Goal: Transaction & Acquisition: Purchase product/service

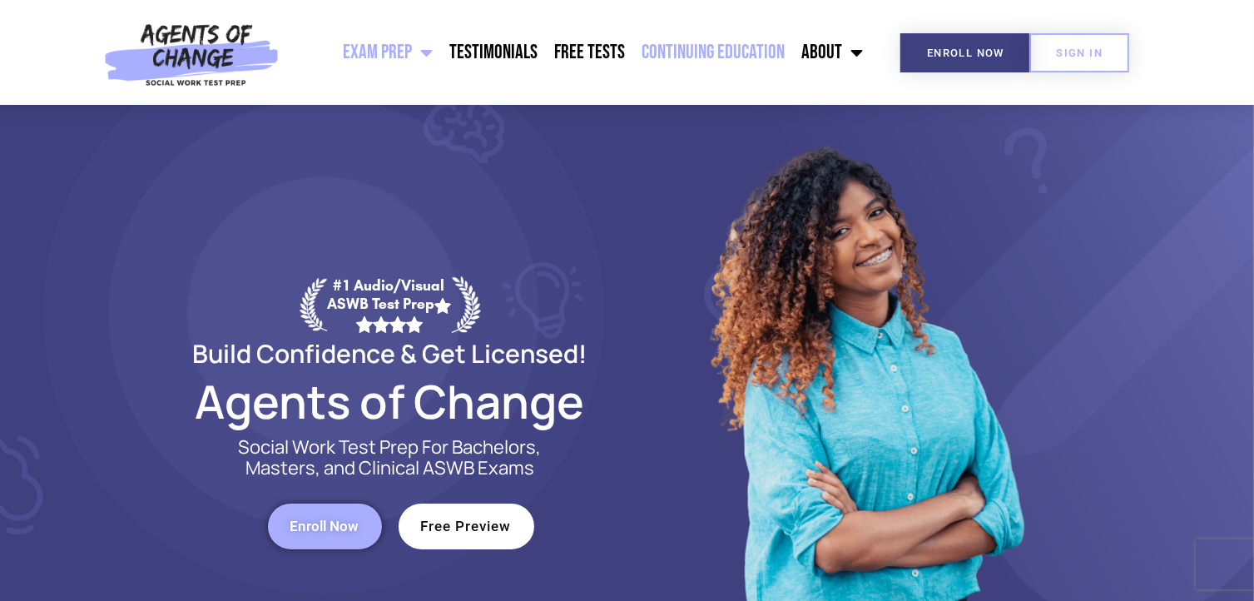
click at [732, 48] on link "Continuing Education" at bounding box center [713, 53] width 160 height 42
click at [50, 14] on header "Exam Prep BSW Exam Prep: ASWB Bachelors Level Exam LMSW Exam Prep: ASWB Masters…" at bounding box center [627, 52] width 1254 height 105
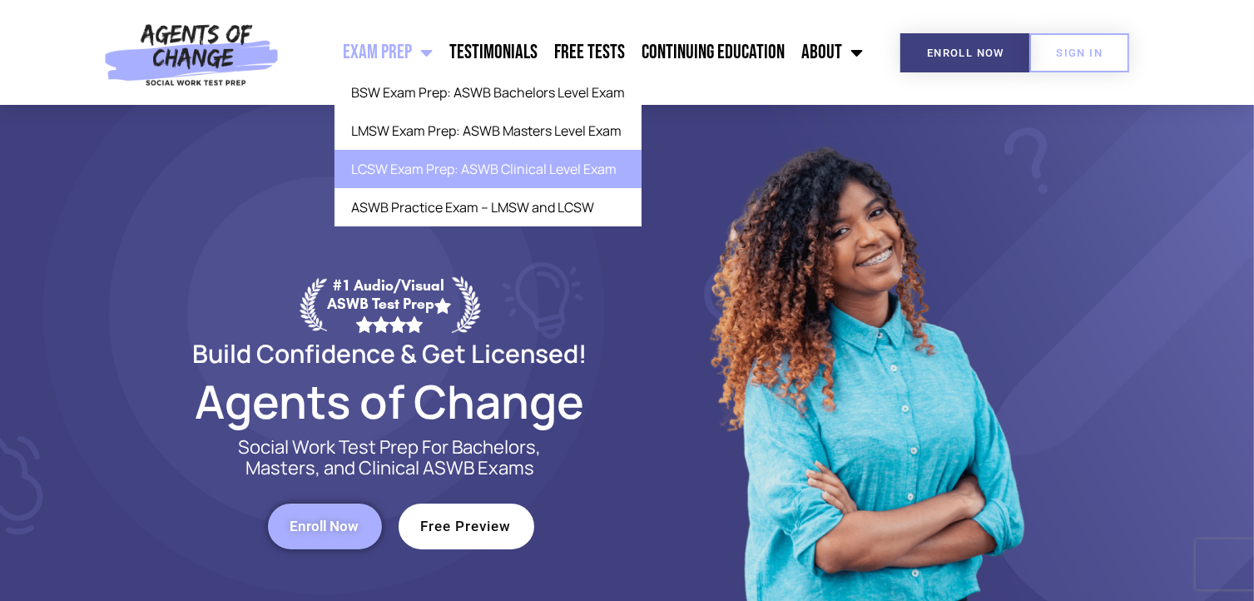
click at [459, 171] on link "LCSW Exam Prep: ASWB Clinical Level Exam" at bounding box center [487, 169] width 307 height 38
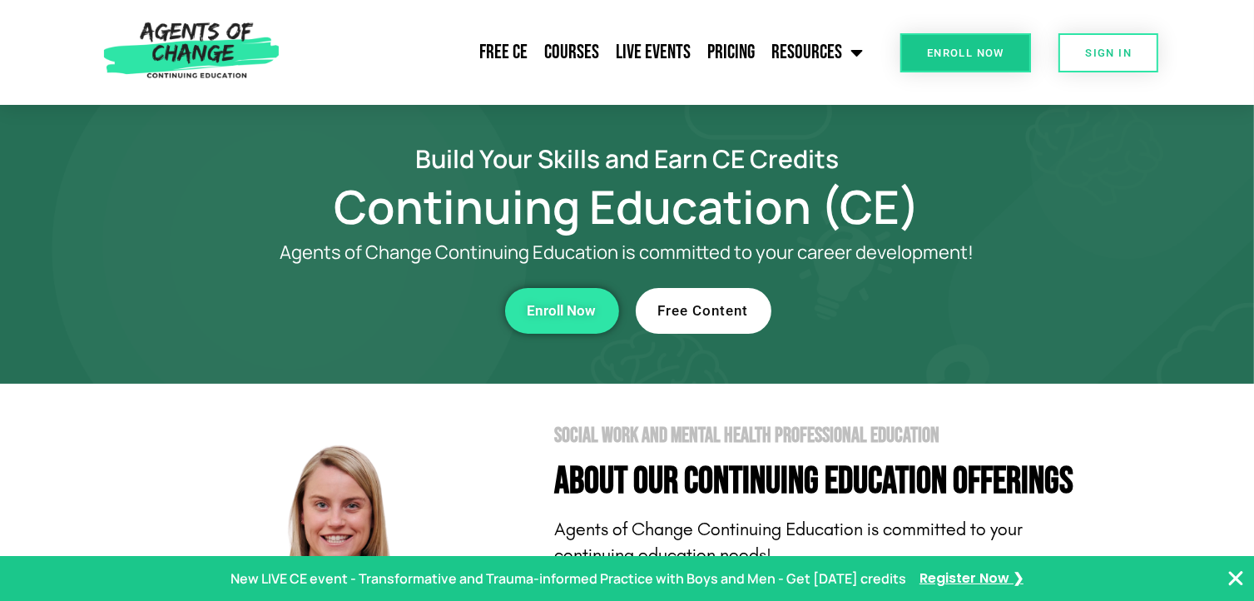
click at [699, 314] on span "Free Content" at bounding box center [703, 311] width 91 height 14
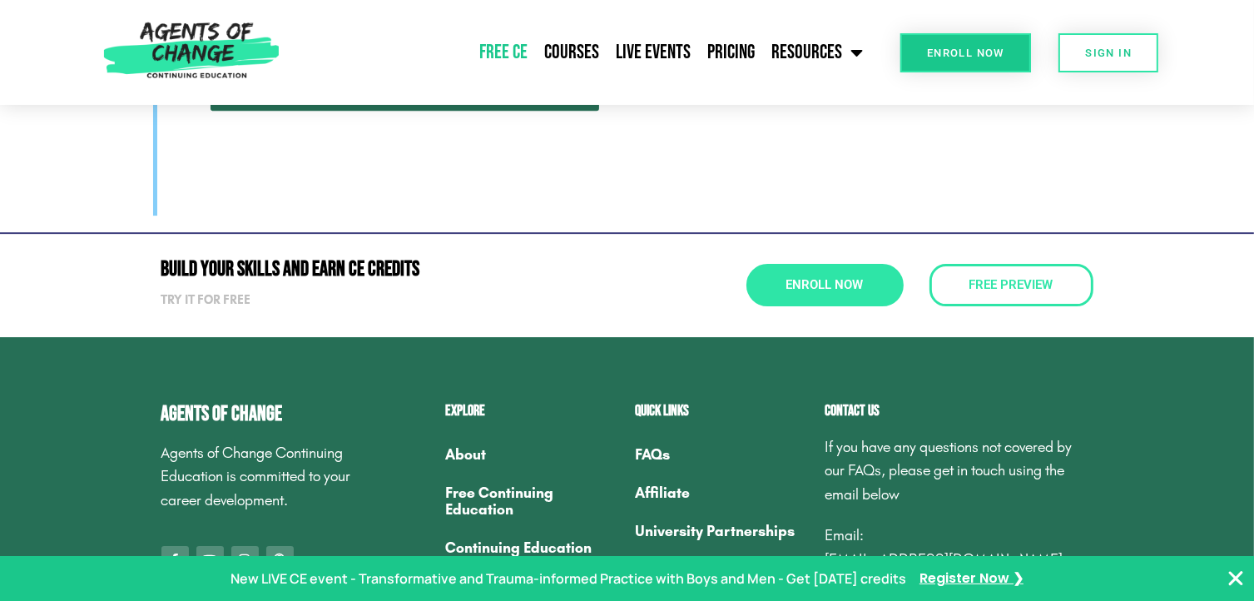
scroll to position [5466, 0]
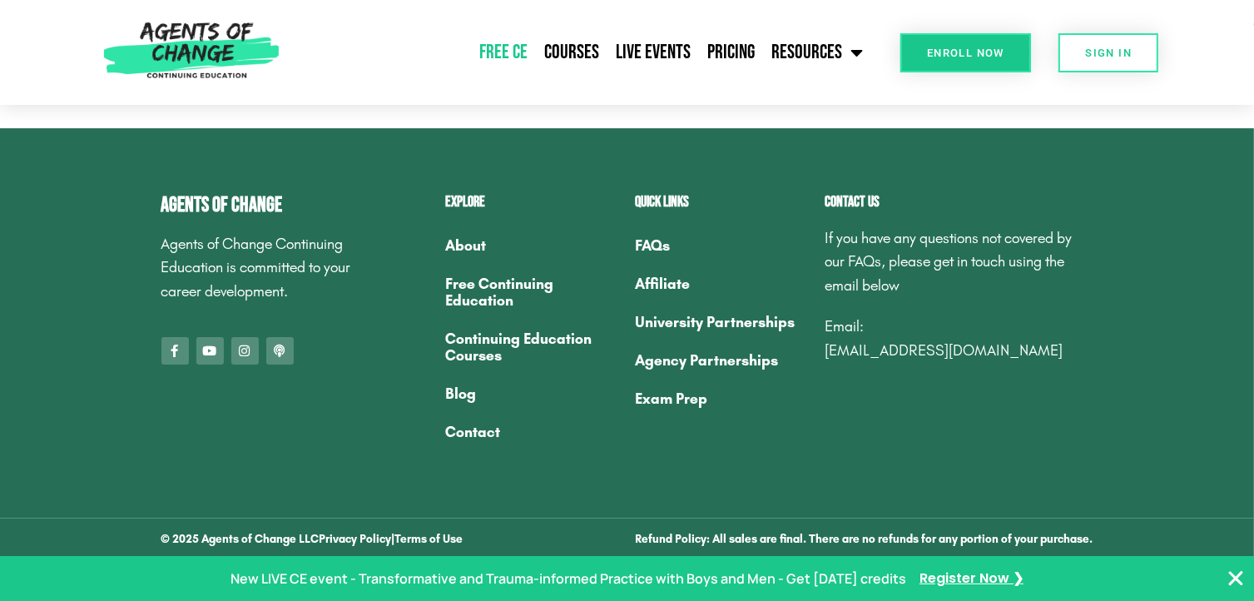
click at [507, 300] on link "Free Continuing Education" at bounding box center [532, 292] width 173 height 55
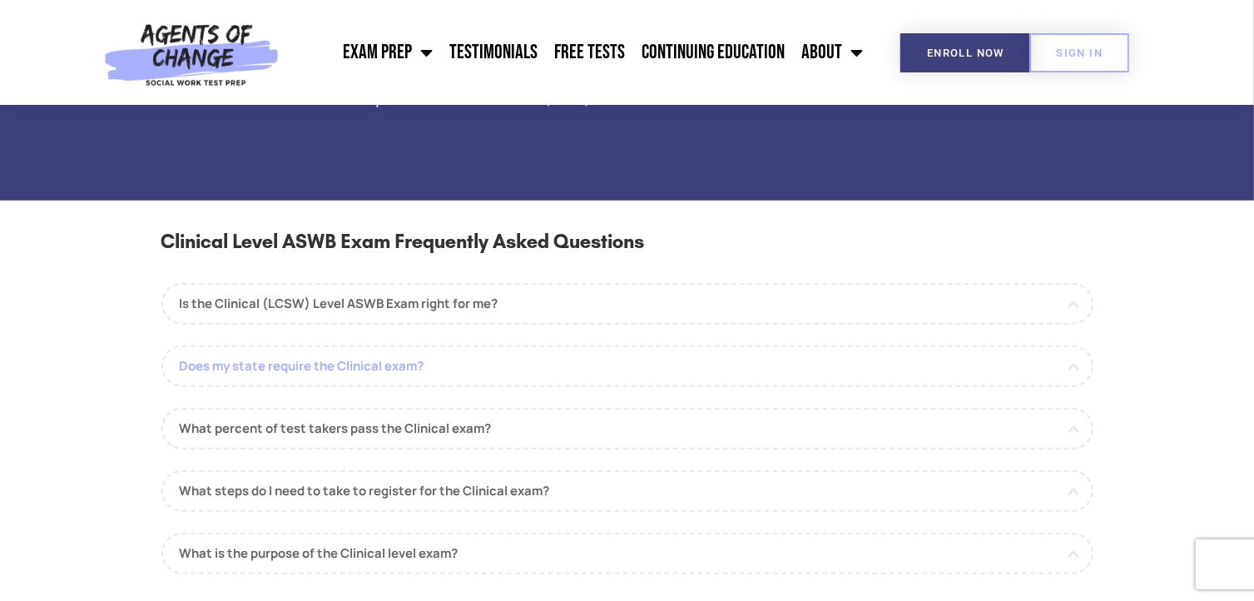
scroll to position [1414, 0]
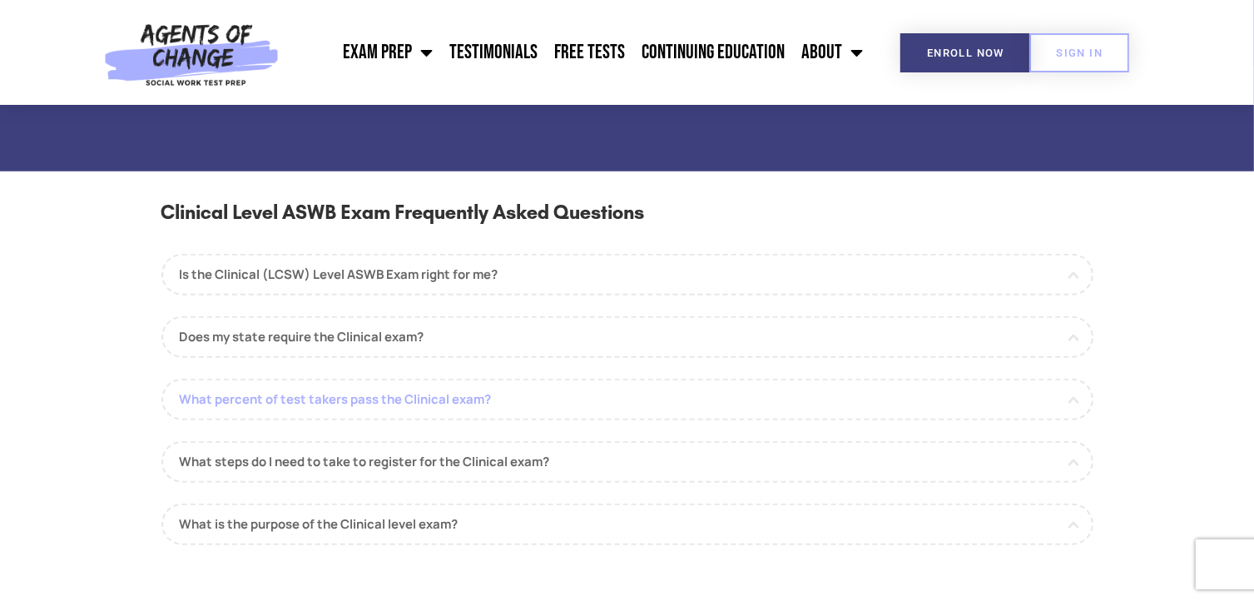
click at [366, 401] on link "What percent of test takers pass the Clinical exam?" at bounding box center [627, 399] width 932 height 42
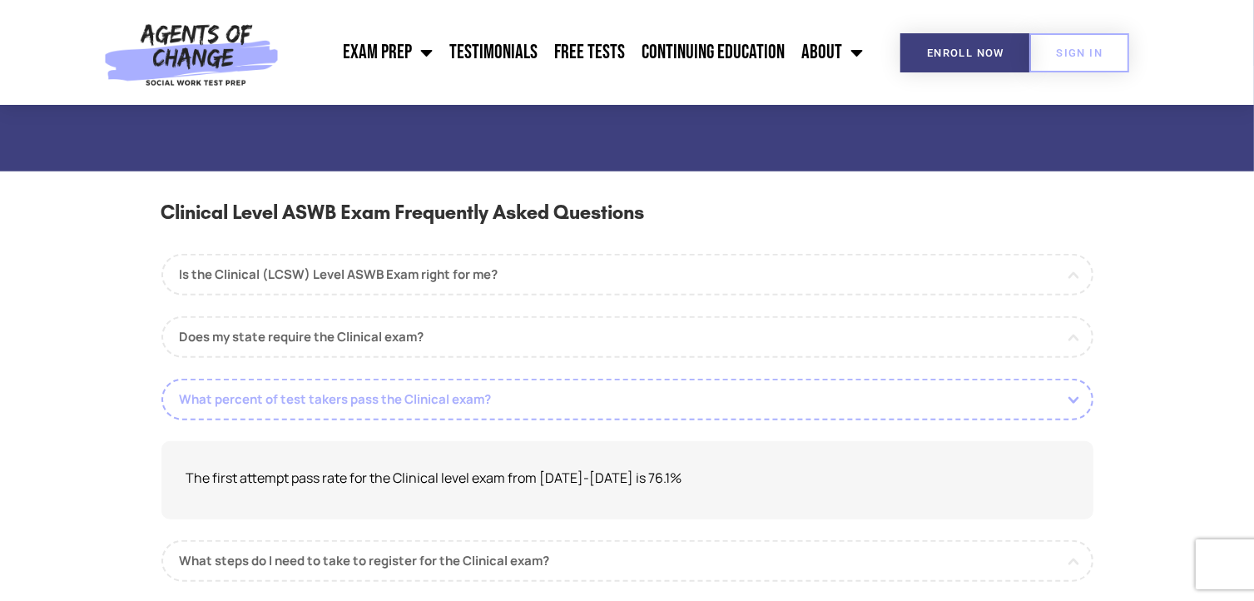
click at [366, 406] on link "What percent of test takers pass the Clinical exam?" at bounding box center [627, 399] width 932 height 42
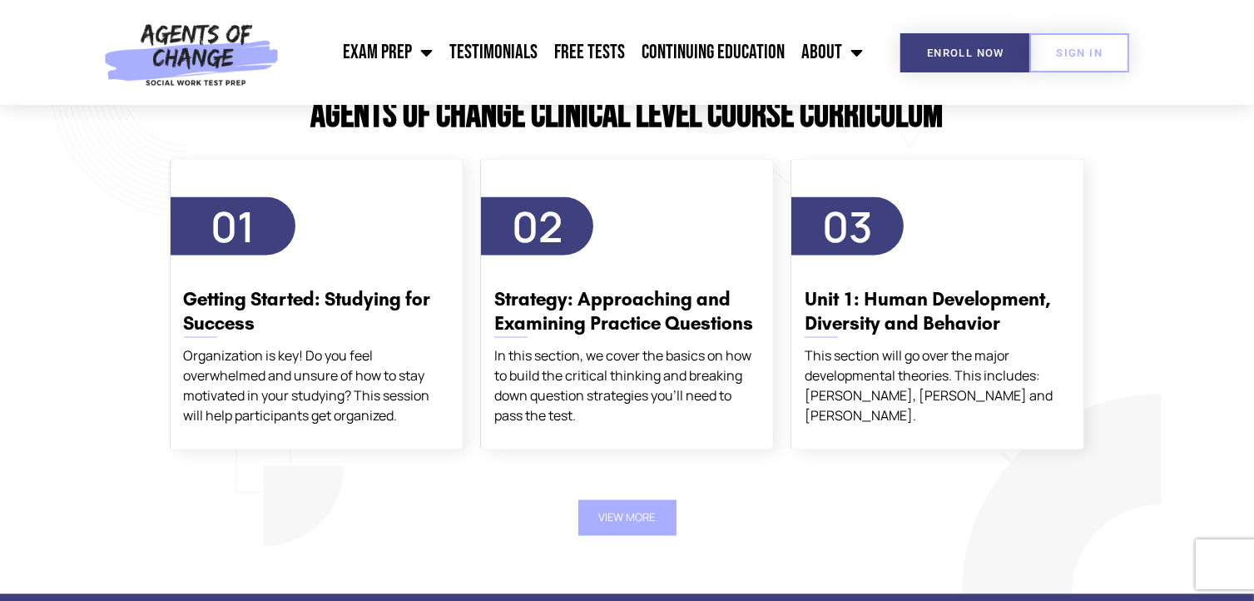
scroll to position [2828, 0]
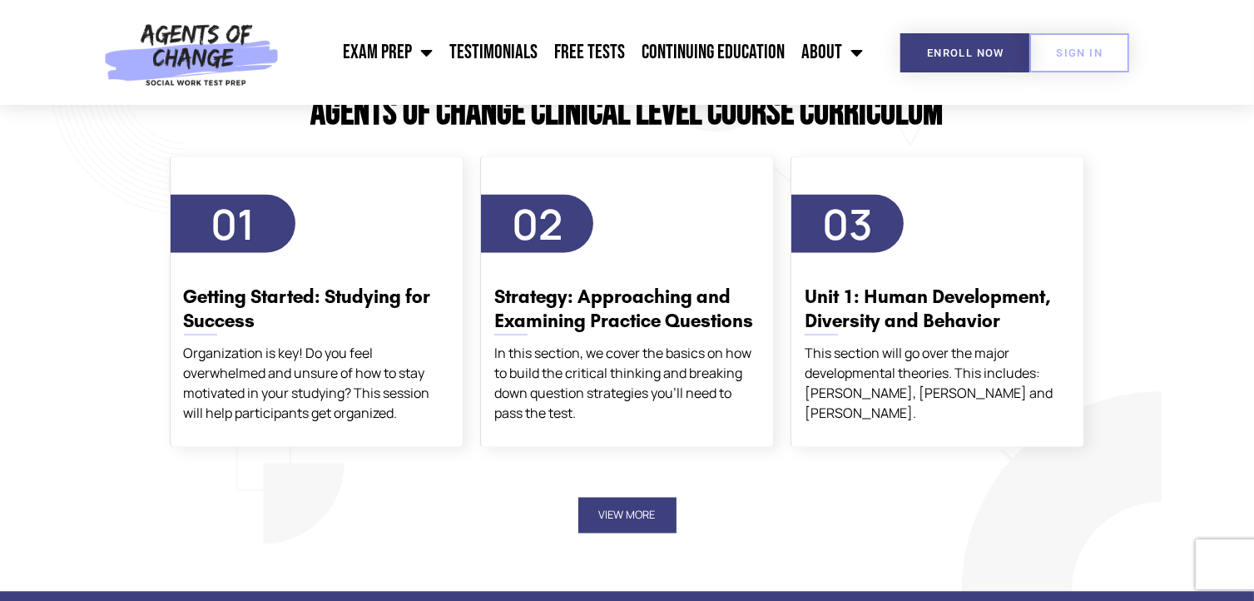
click at [653, 506] on button "View More" at bounding box center [627, 515] width 98 height 36
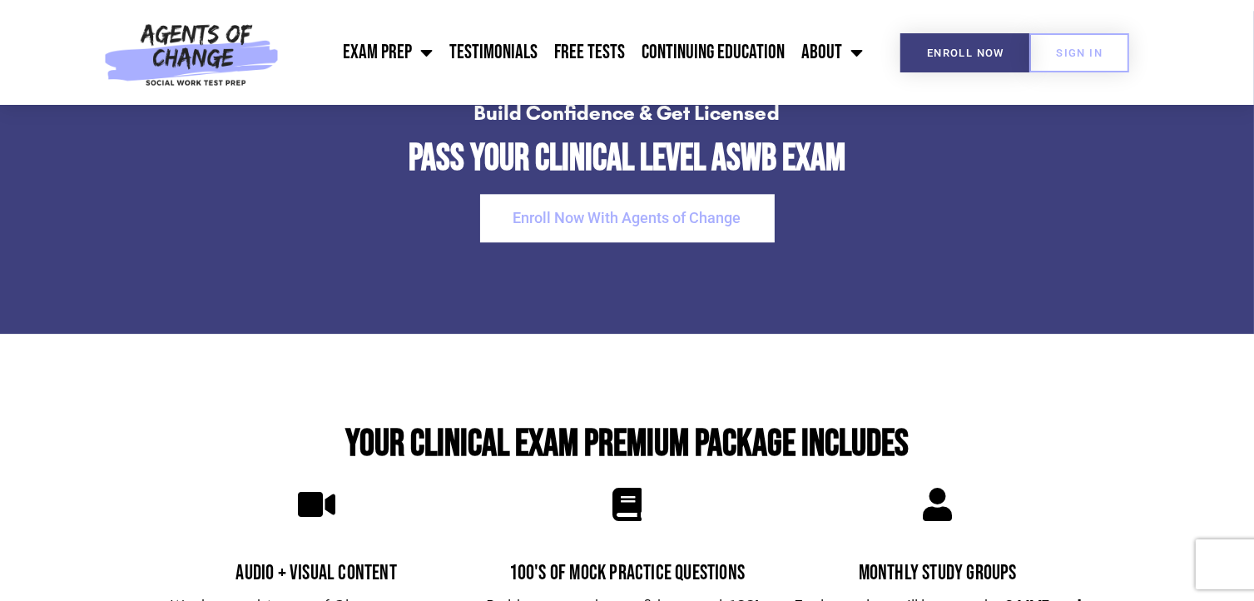
scroll to position [4159, 0]
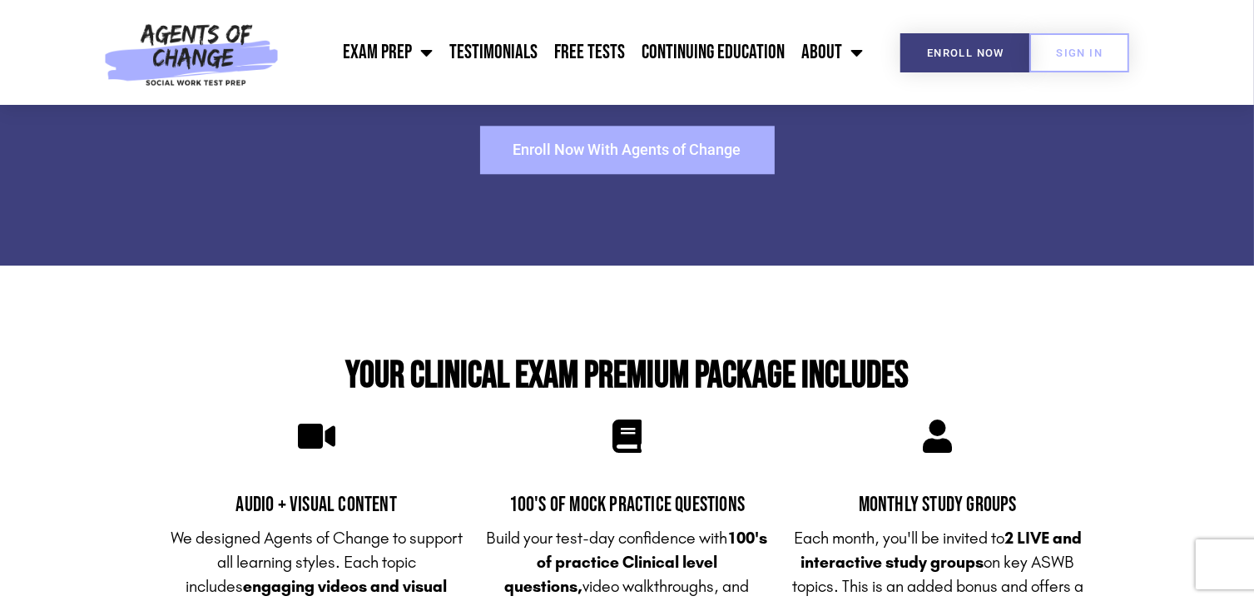
click at [715, 158] on link "Enroll Now With Agents of Change" at bounding box center [627, 150] width 294 height 48
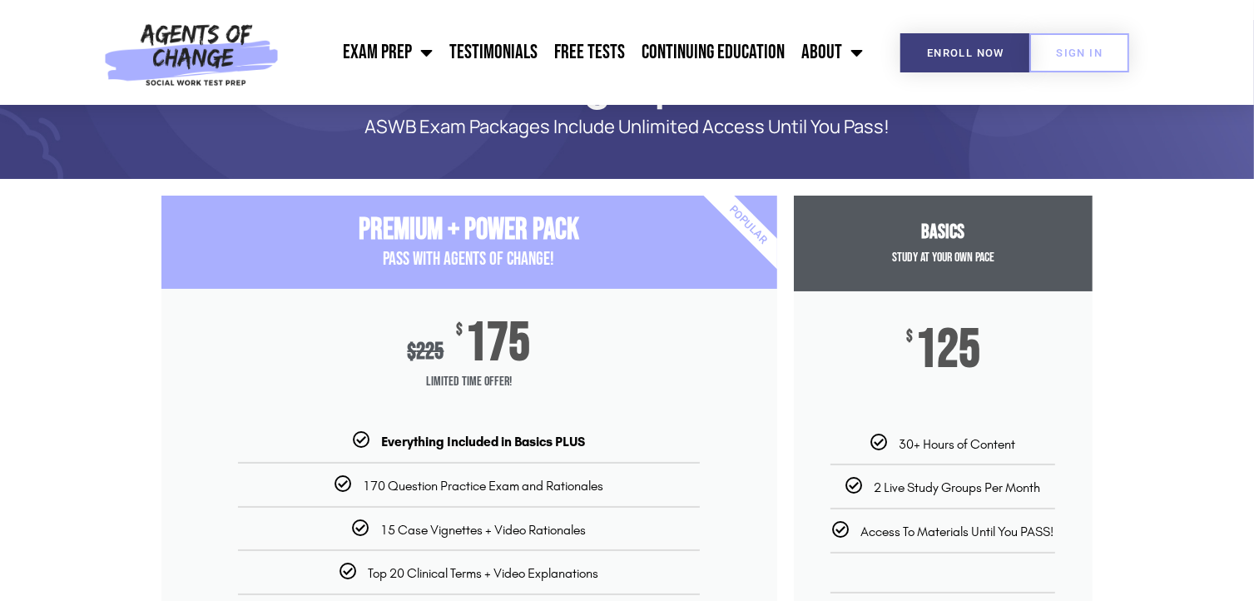
scroll to position [83, 0]
